Goal: Navigation & Orientation: Find specific page/section

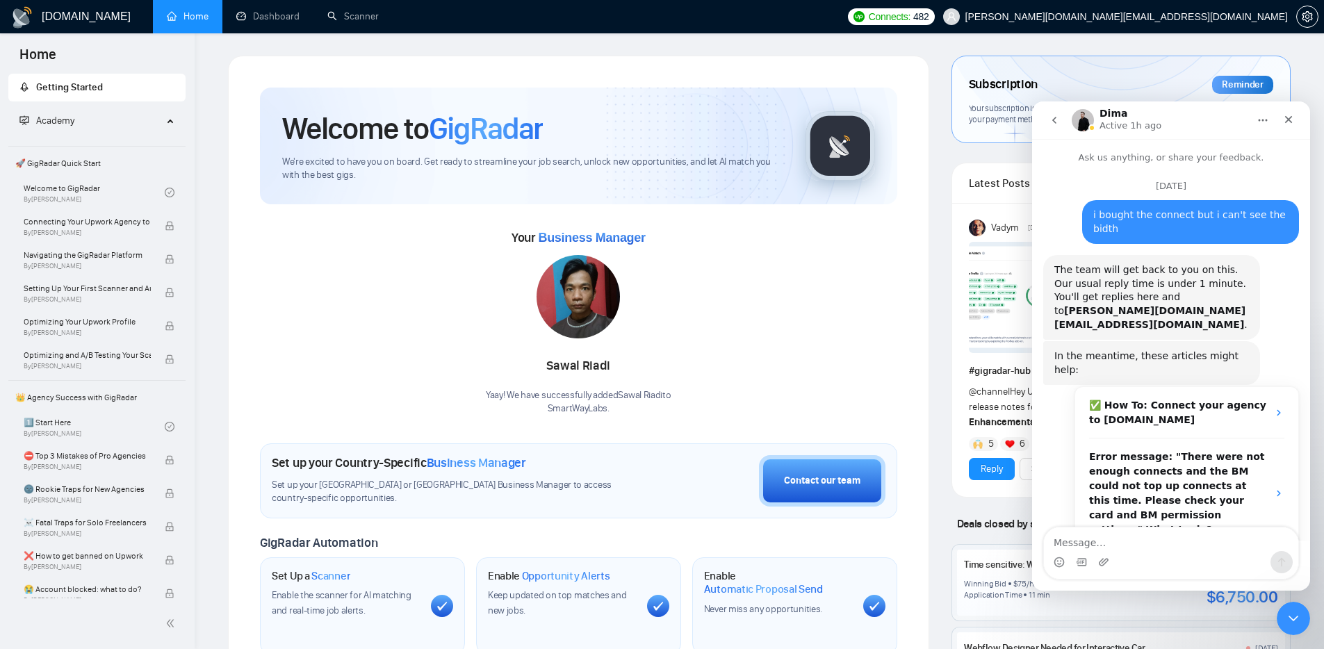
scroll to position [2, 0]
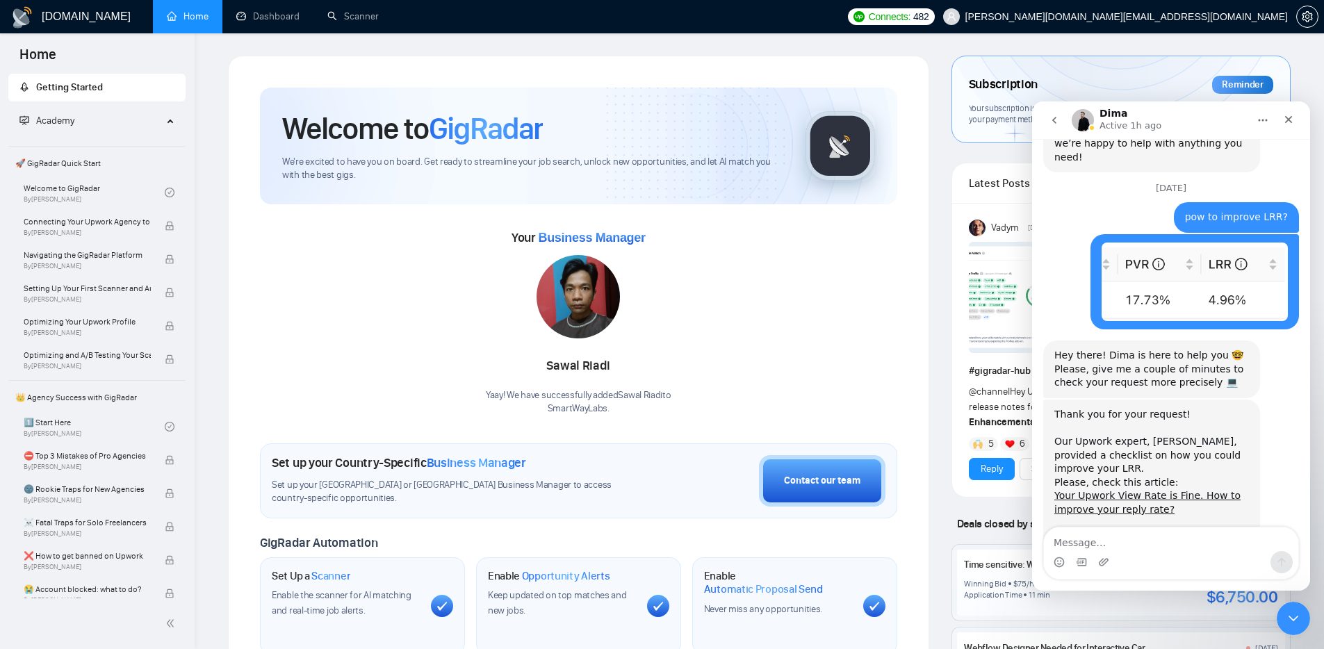
click at [1251, 43] on div "[DOMAIN_NAME] Home Dashboard Scanner Connects: 482 [PERSON_NAME][DOMAIN_NAME][E…" at bounding box center [760, 543] width 1130 height 1087
drag, startPoint x: 1290, startPoint y: 120, endPoint x: 924, endPoint y: 41, distance: 374.7
click html "Dima Active 1h ago Ask us anything, or share your feedback. [DATE] i bought the…"
click at [888, 41] on div "[DOMAIN_NAME] Home Dashboard Scanner Connects: 482 [PERSON_NAME][DOMAIN_NAME][E…" at bounding box center [760, 543] width 1130 height 1087
click at [267, 18] on link "Dashboard" at bounding box center [267, 16] width 63 height 12
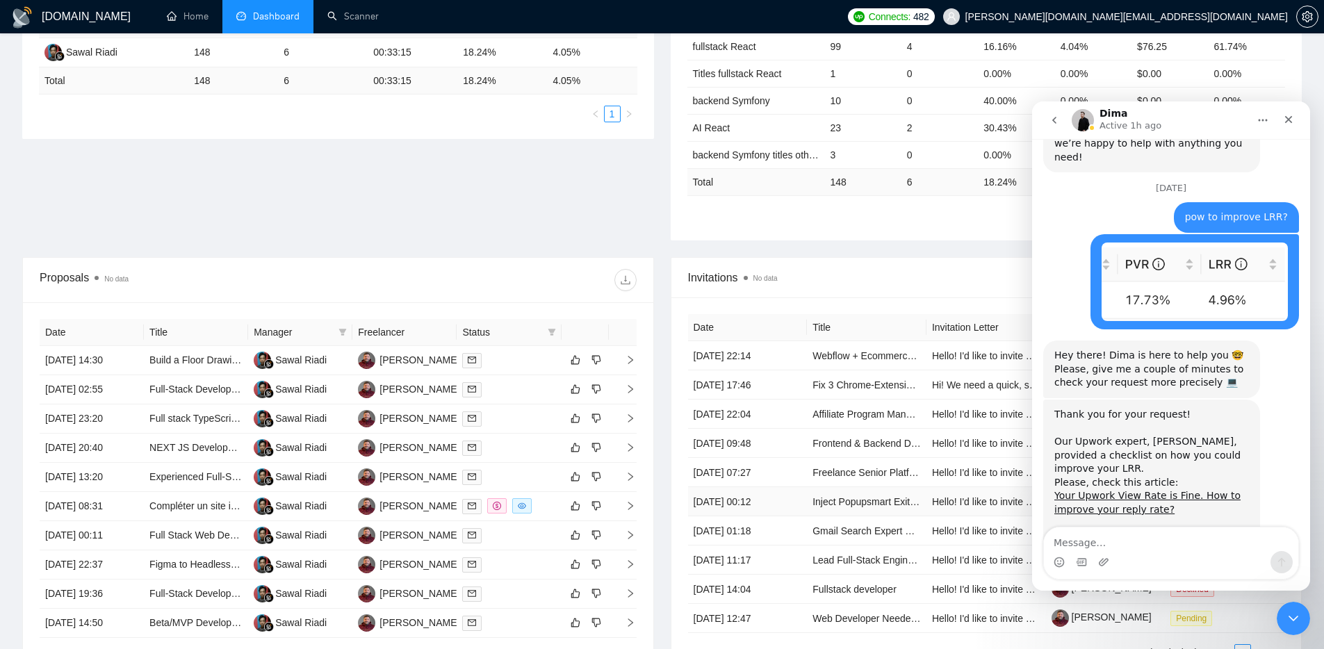
scroll to position [309, 0]
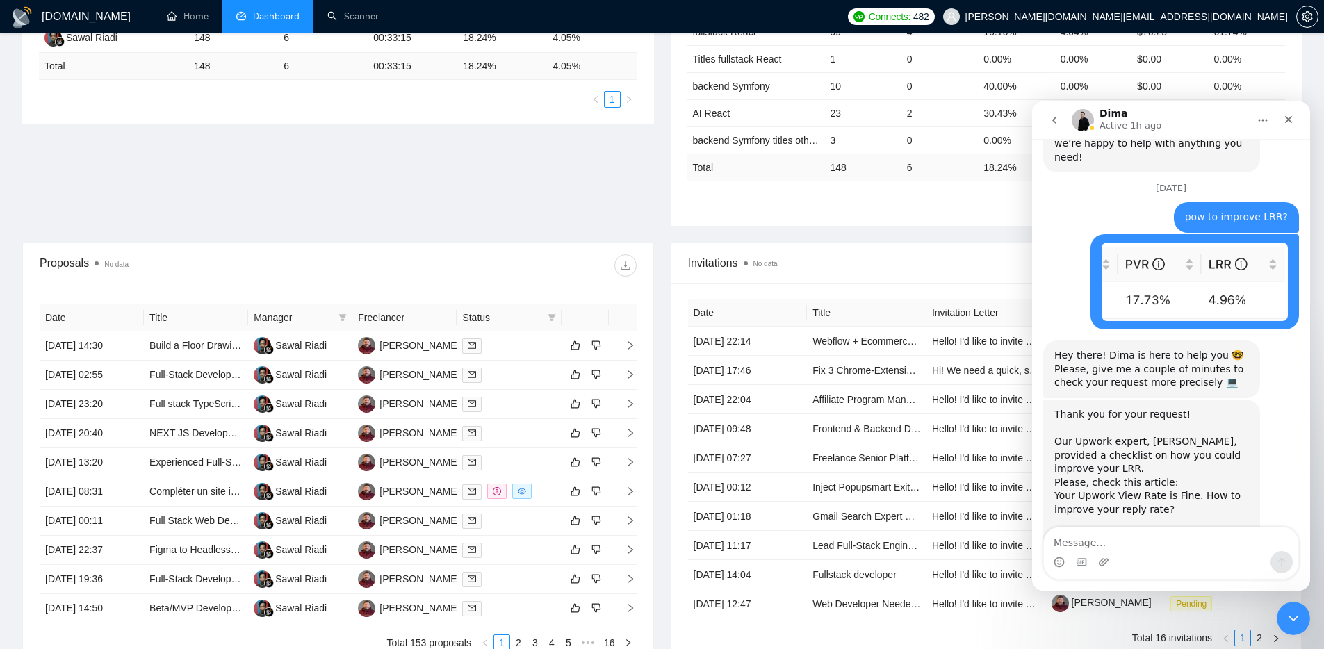
click at [628, 170] on div "Proposal Sending Stats No data By manager By Freelancer Name Proposals Replies …" at bounding box center [662, 88] width 1297 height 307
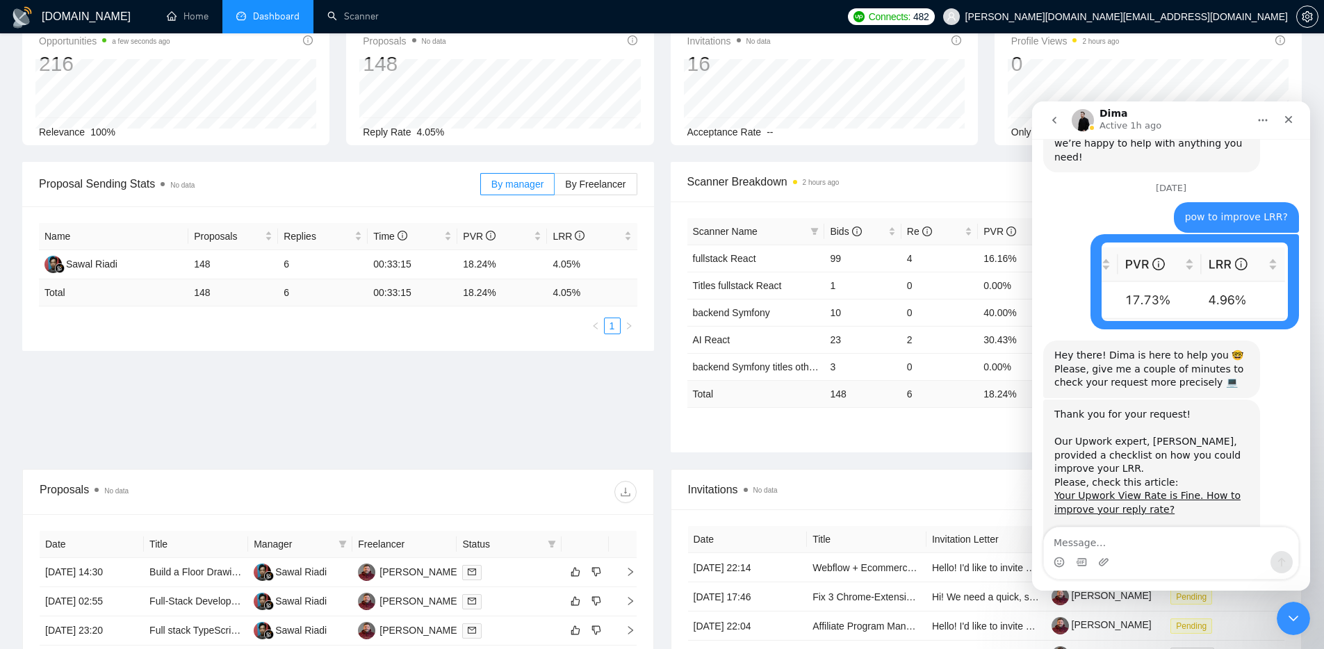
scroll to position [0, 0]
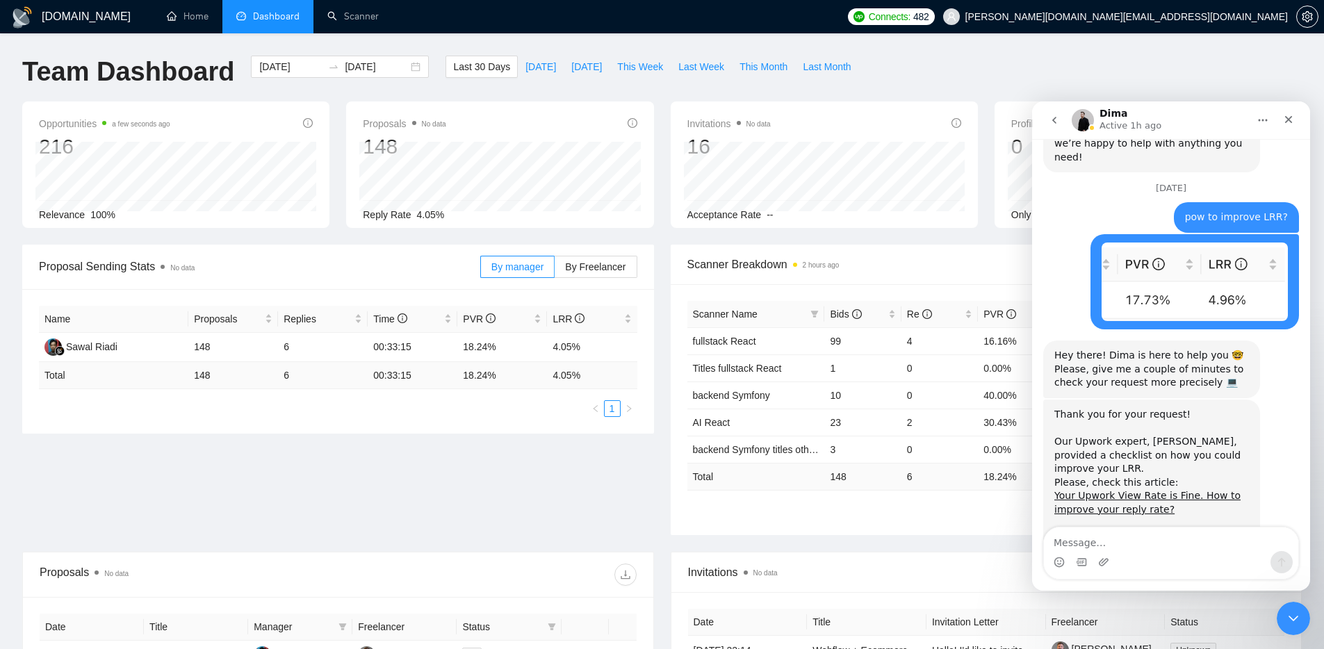
click at [982, 52] on div "[DOMAIN_NAME] Home Dashboard Scanner Connects: 482 [PERSON_NAME][DOMAIN_NAME][E…" at bounding box center [662, 551] width 1324 height 1102
click at [1309, 16] on icon "setting" at bounding box center [1307, 16] width 10 height 11
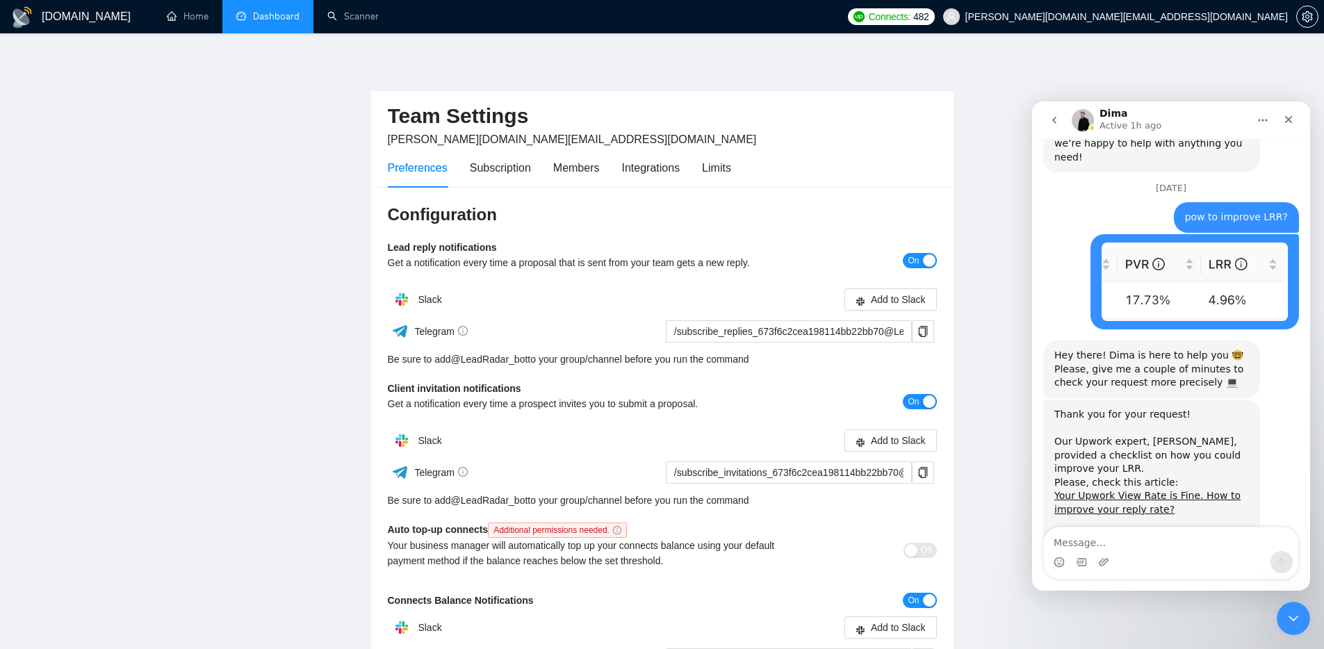
click at [270, 230] on main "Team Settings [PERSON_NAME][DOMAIN_NAME][EMAIL_ADDRESS][DOMAIN_NAME] Preference…" at bounding box center [662, 422] width 1280 height 733
